Goal: Information Seeking & Learning: Learn about a topic

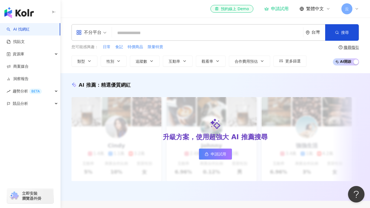
type input "**********"
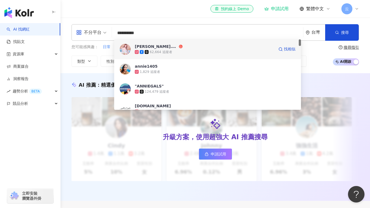
click at [146, 47] on div "[PERSON_NAME].0127" at bounding box center [156, 47] width 43 height 6
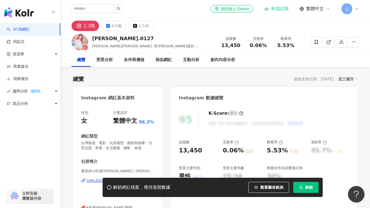
scroll to position [55, 0]
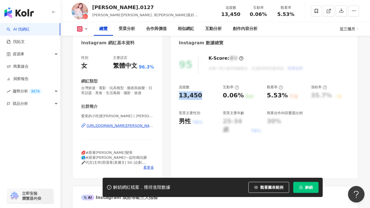
drag, startPoint x: 199, startPoint y: 96, endPoint x: 180, endPoint y: 96, distance: 19.3
click at [180, 96] on div "13,450" at bounding box center [198, 95] width 39 height 9
drag, startPoint x: 240, startPoint y: 96, endPoint x: 224, endPoint y: 97, distance: 15.8
click at [224, 97] on div "0.06%" at bounding box center [233, 95] width 21 height 9
copy div "0.06%"
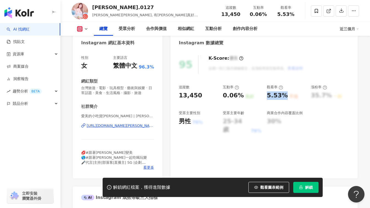
drag, startPoint x: 285, startPoint y: 97, endPoint x: 268, endPoint y: 99, distance: 17.7
click at [268, 99] on div "5.53%" at bounding box center [277, 95] width 21 height 9
copy div "5.53%"
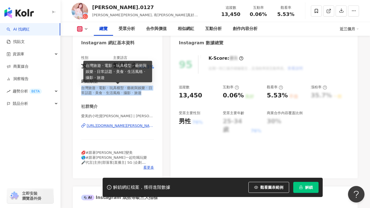
drag, startPoint x: 81, startPoint y: 88, endPoint x: 94, endPoint y: 99, distance: 17.0
click at [94, 96] on span "台灣旅遊 · 電影 · 玩具模型 · 藝術與娛樂 · 日常話題 · 美食 · 生活風格 · 攝影 · 旅遊" at bounding box center [117, 91] width 73 height 10
copy span "台灣旅遊 · 電影 · 玩具模型 · 藝術與娛樂 · 日常話題 · 美食 · 生活風格 · 攝影 · 旅遊"
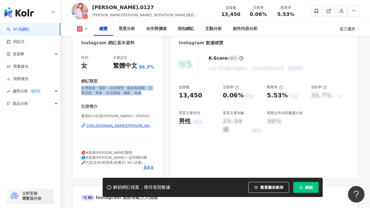
click at [142, 110] on div "社群簡介" at bounding box center [117, 107] width 73 height 6
